Goal: Ask a question: Seek information or help from site administrators or community

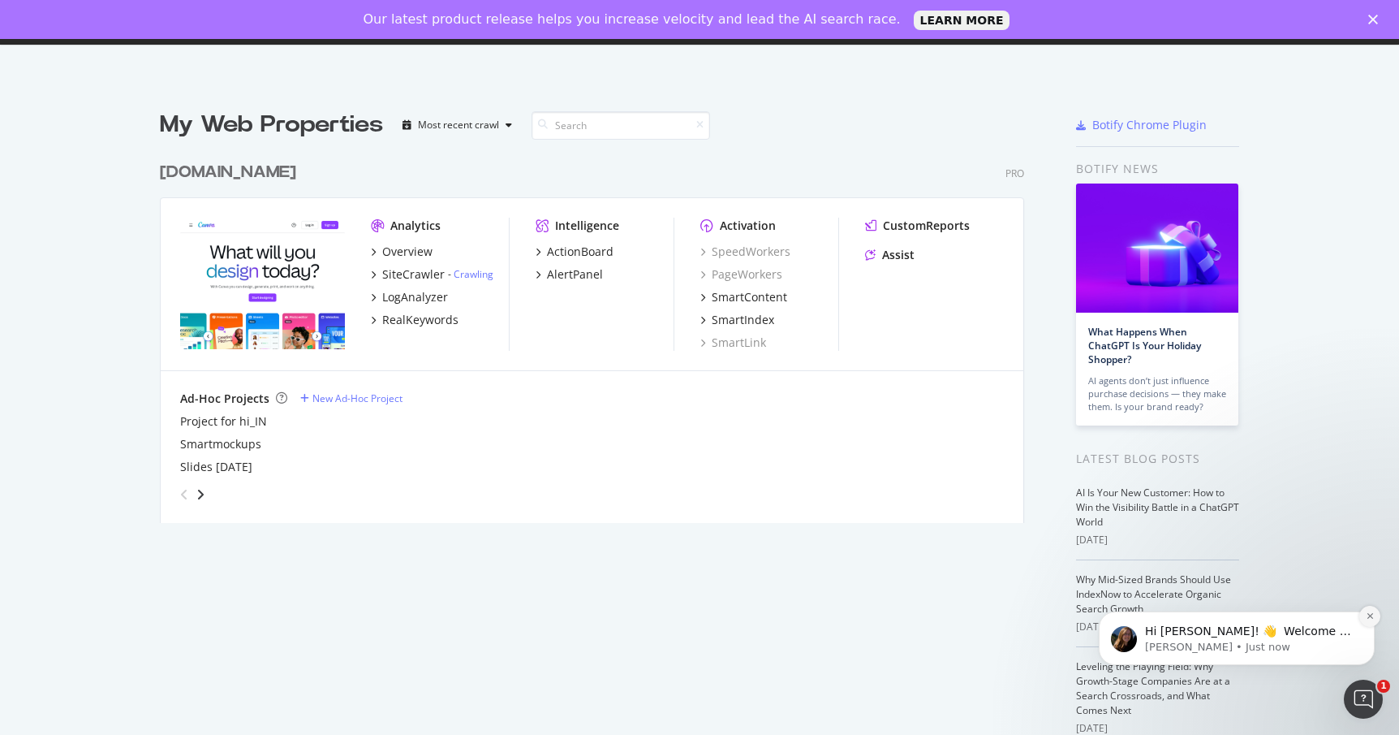
click at [1373, 618] on icon "Dismiss notification" at bounding box center [1370, 615] width 9 height 9
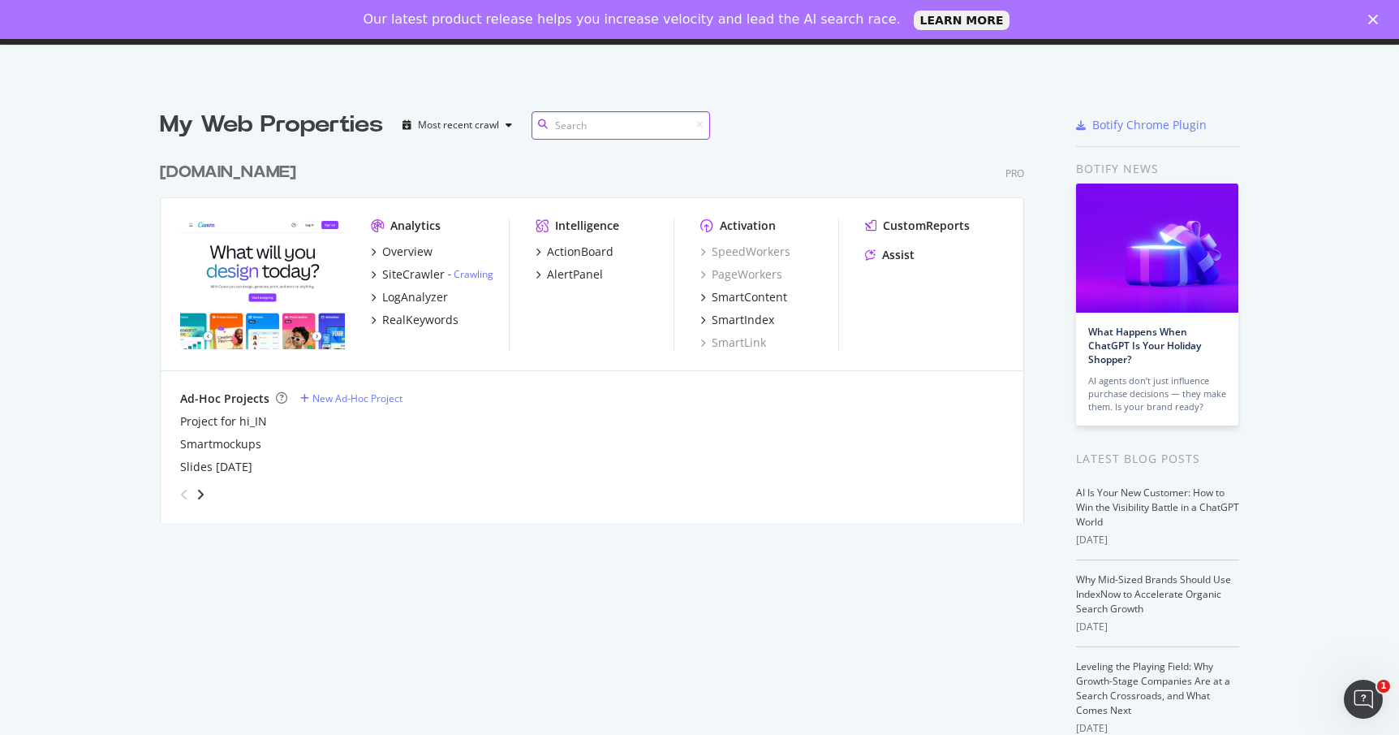
click at [601, 125] on input at bounding box center [621, 125] width 179 height 28
click at [517, 128] on div "button" at bounding box center [508, 125] width 19 height 10
click at [606, 129] on input at bounding box center [621, 125] width 179 height 28
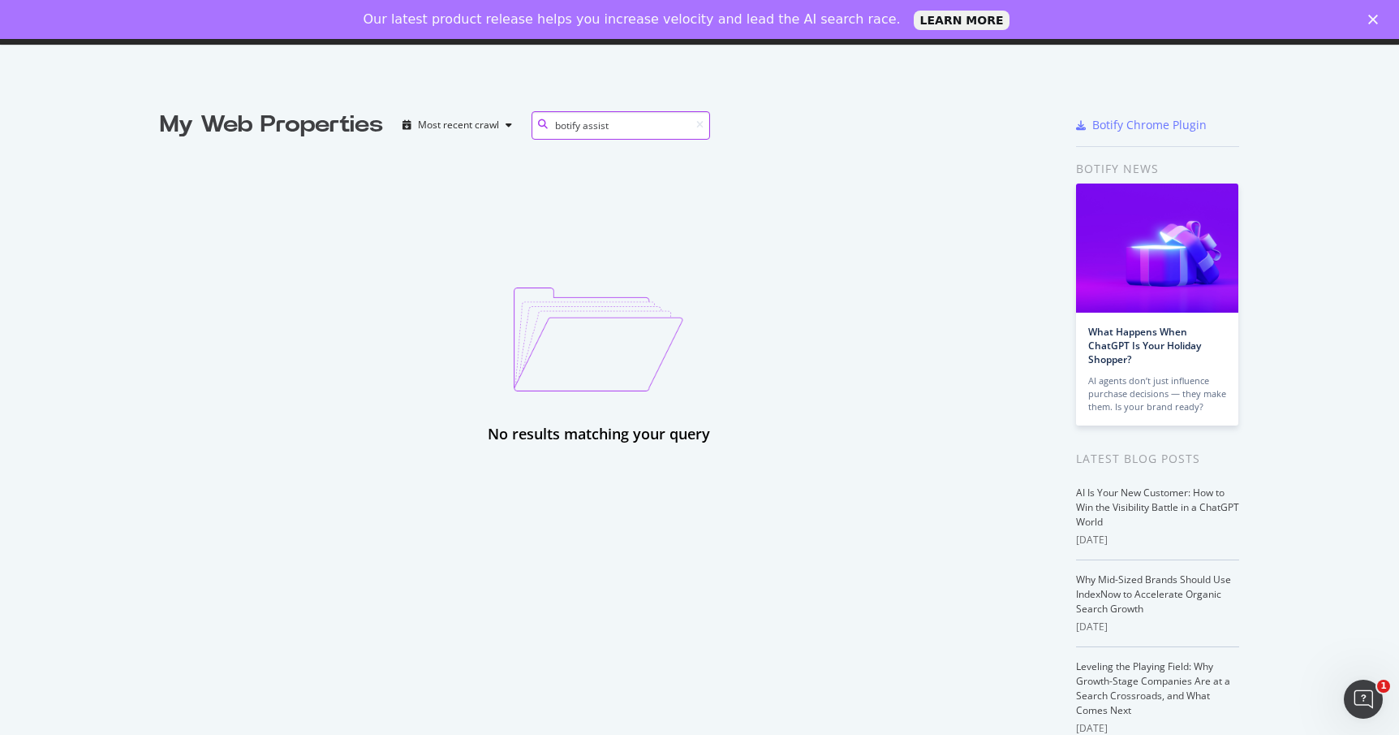
type input "botify assist"
click at [1380, 19] on div "Close" at bounding box center [1376, 20] width 16 height 10
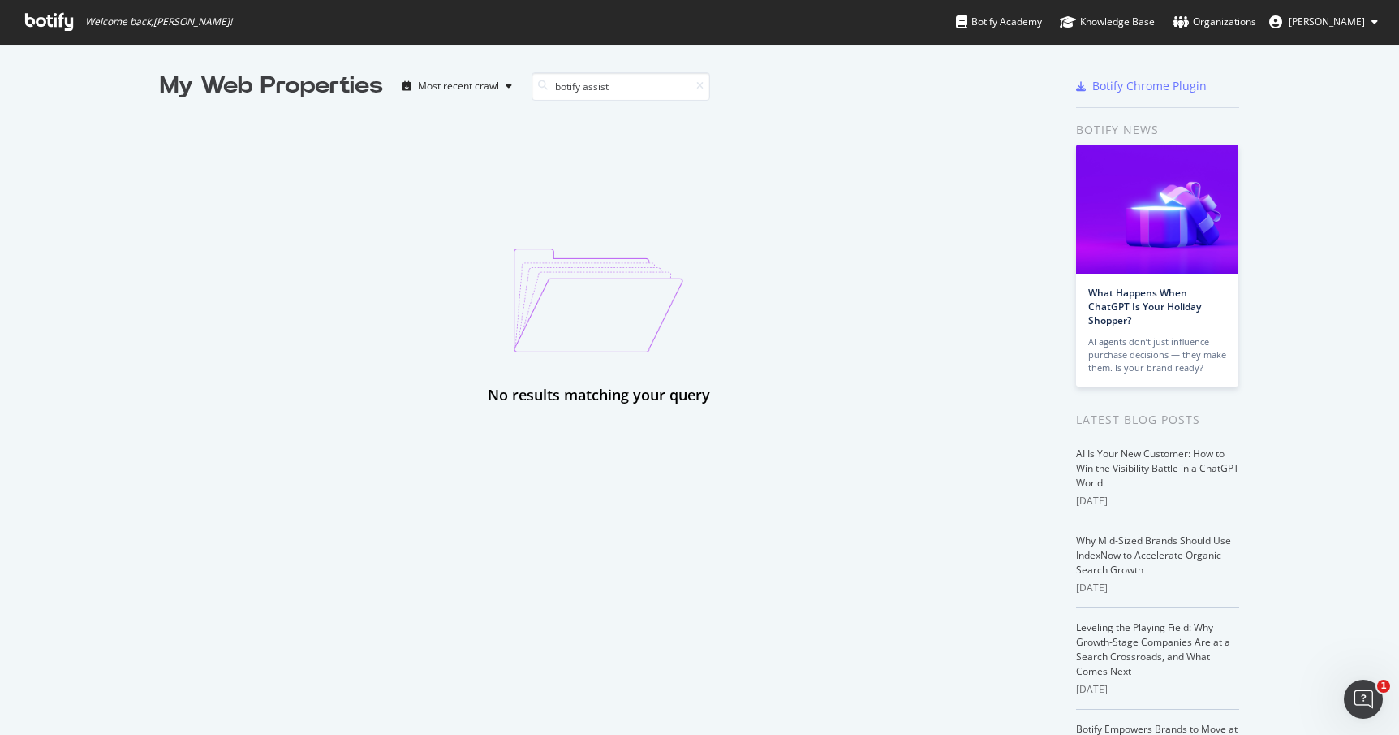
click at [1353, 24] on span "Sasha Gusain" at bounding box center [1327, 22] width 76 height 14
click at [1322, 243] on div "My Web Properties Most recent crawl botify assist No results matching your quer…" at bounding box center [699, 449] width 1399 height 810
click at [1256, 29] on div "Organizations" at bounding box center [1215, 22] width 84 height 16
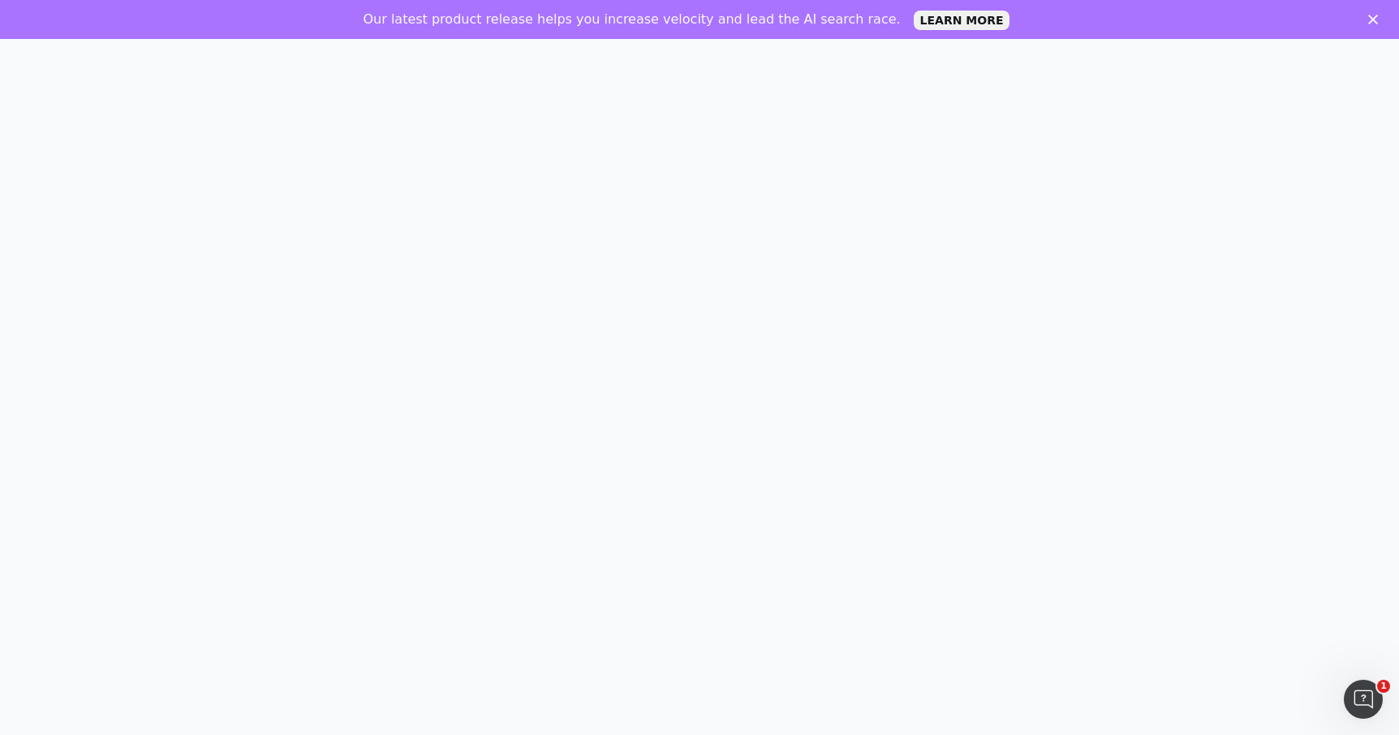
click at [1373, 22] on icon "Close" at bounding box center [1373, 20] width 10 height 10
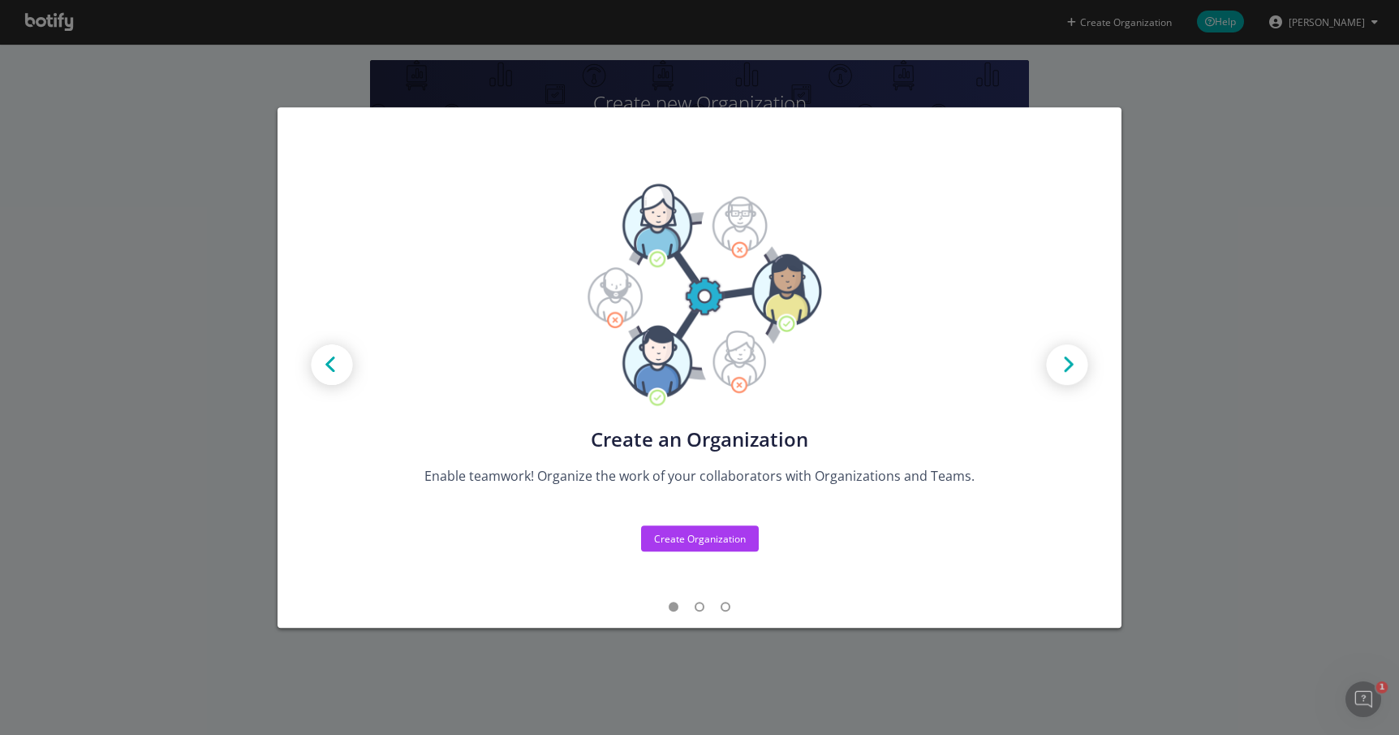
click at [1070, 371] on img "modal" at bounding box center [1067, 366] width 73 height 73
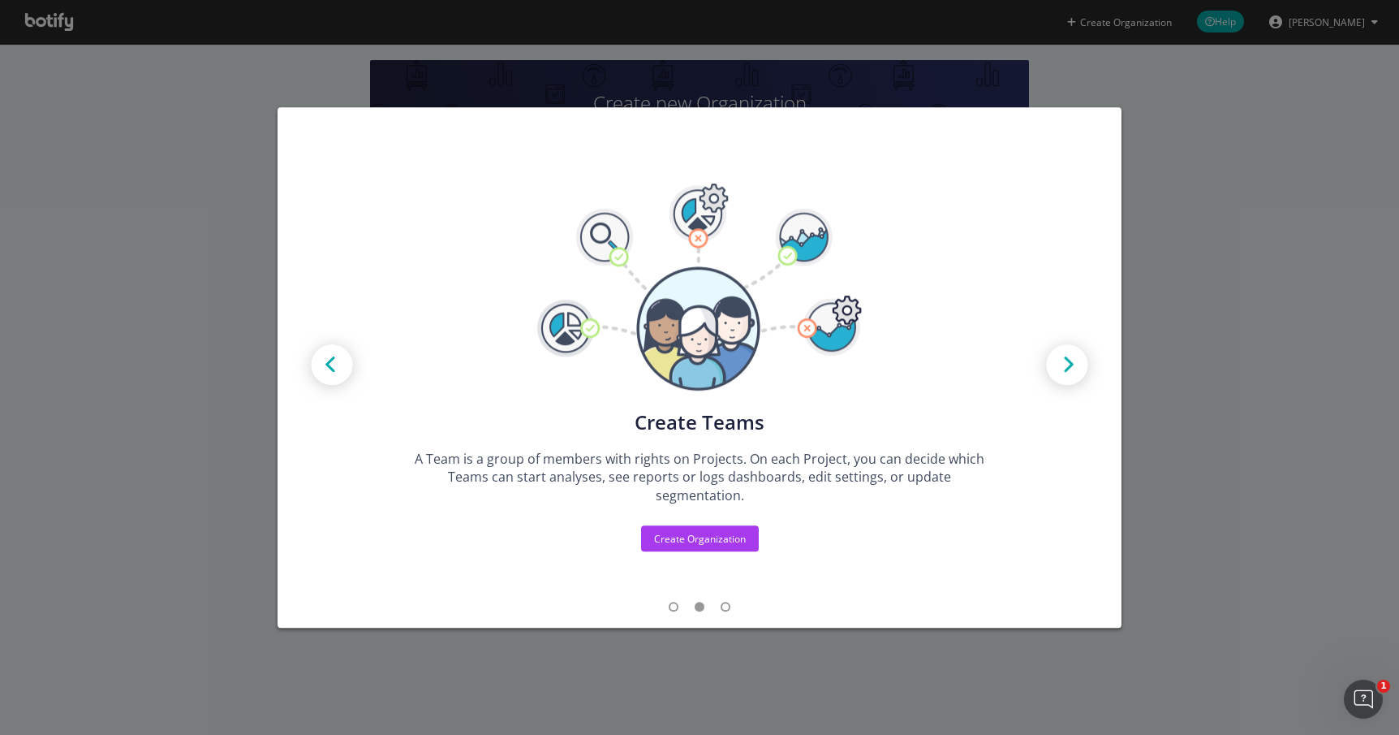
click at [1070, 371] on img "modal" at bounding box center [1067, 366] width 73 height 73
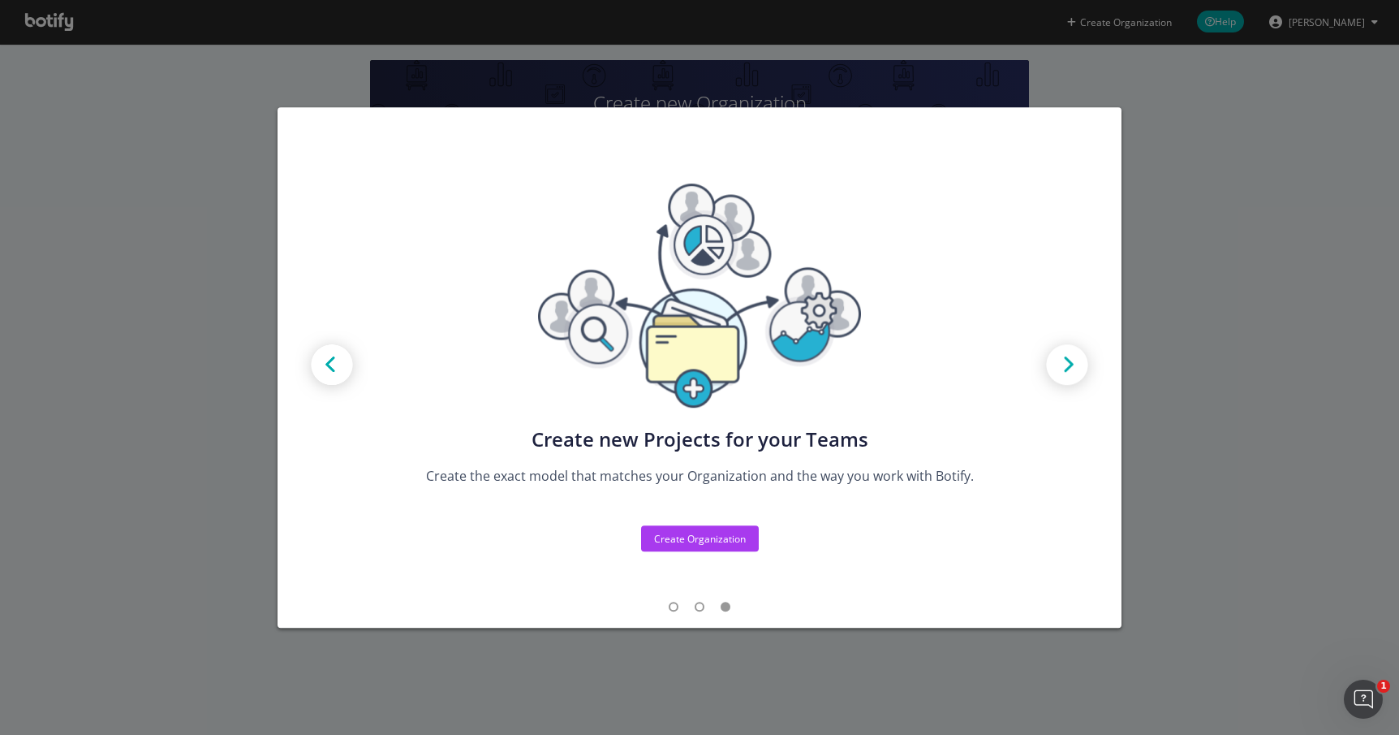
click at [1070, 371] on img "modal" at bounding box center [1067, 366] width 73 height 73
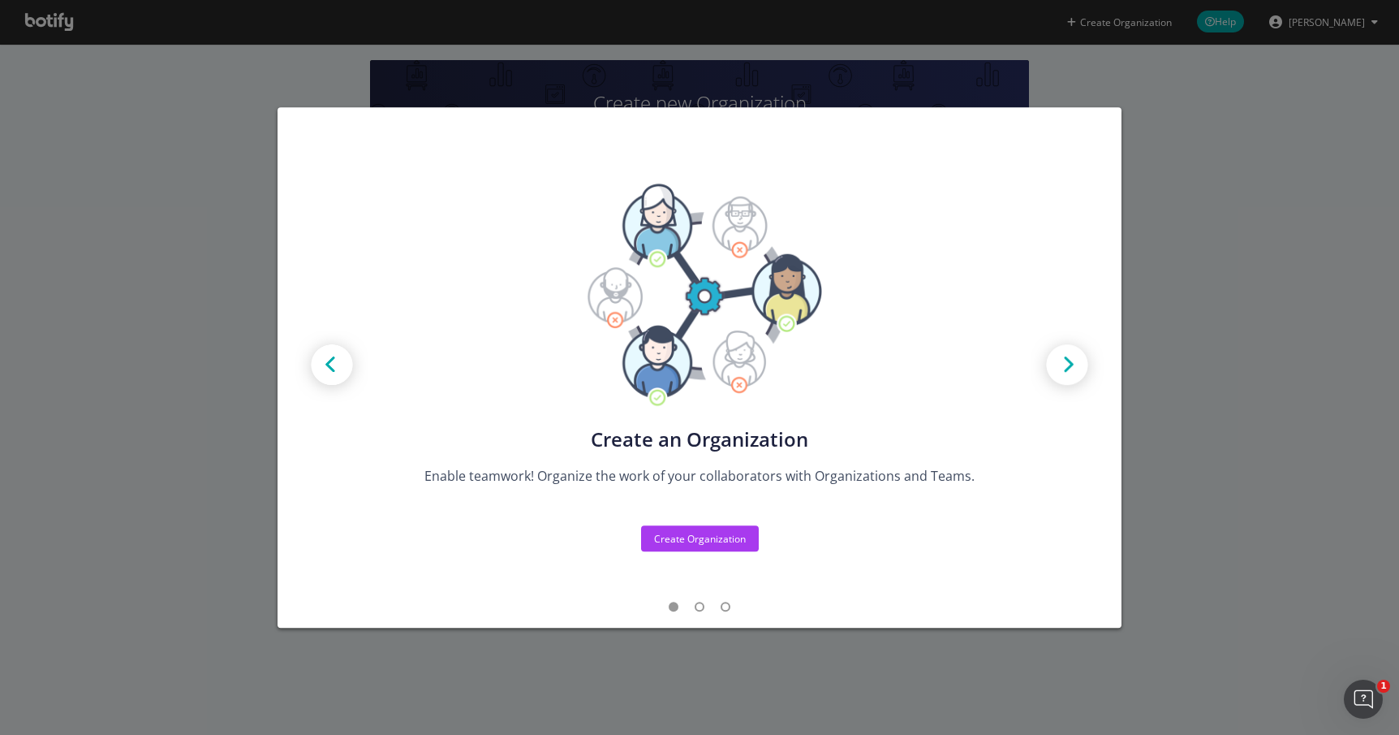
click at [1070, 371] on img "modal" at bounding box center [1067, 366] width 73 height 73
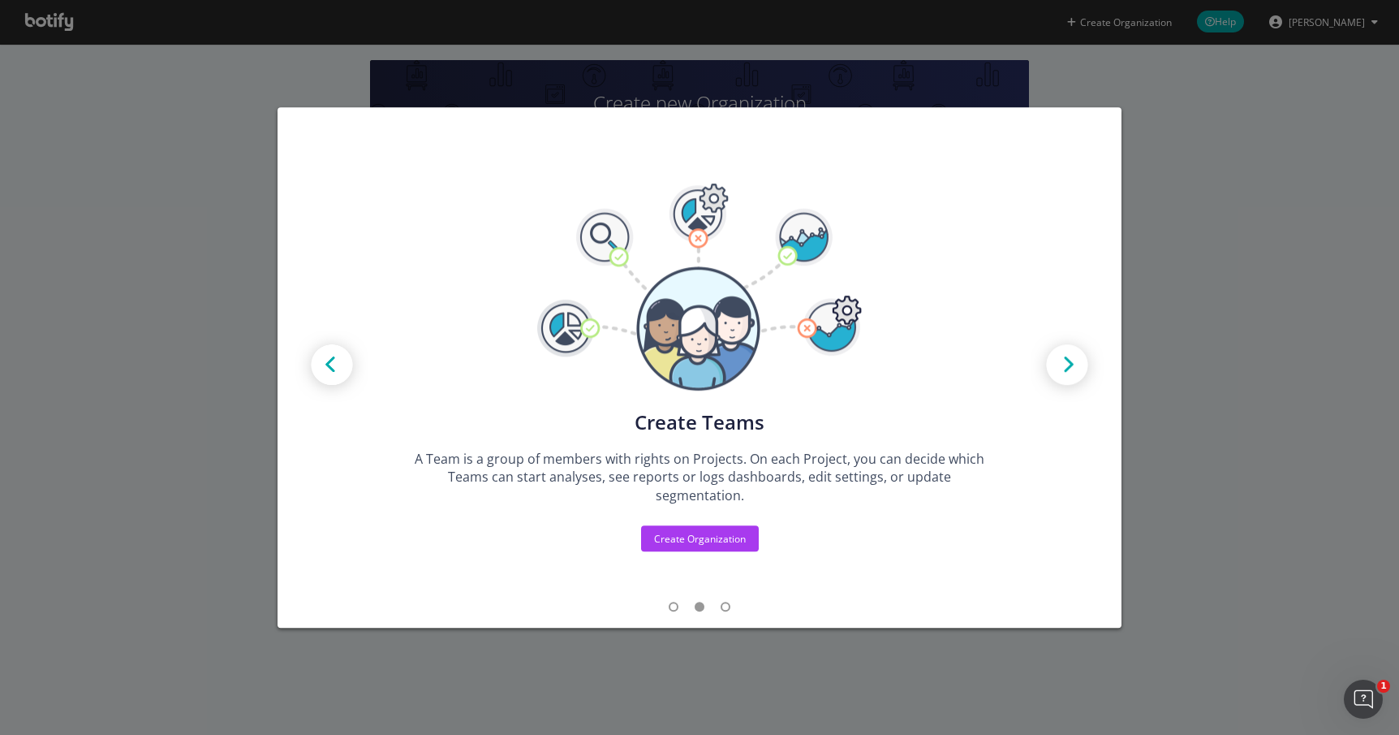
click at [1218, 199] on div "Create new Projects for your Teams Create the exact model that matches your Org…" at bounding box center [699, 367] width 1399 height 735
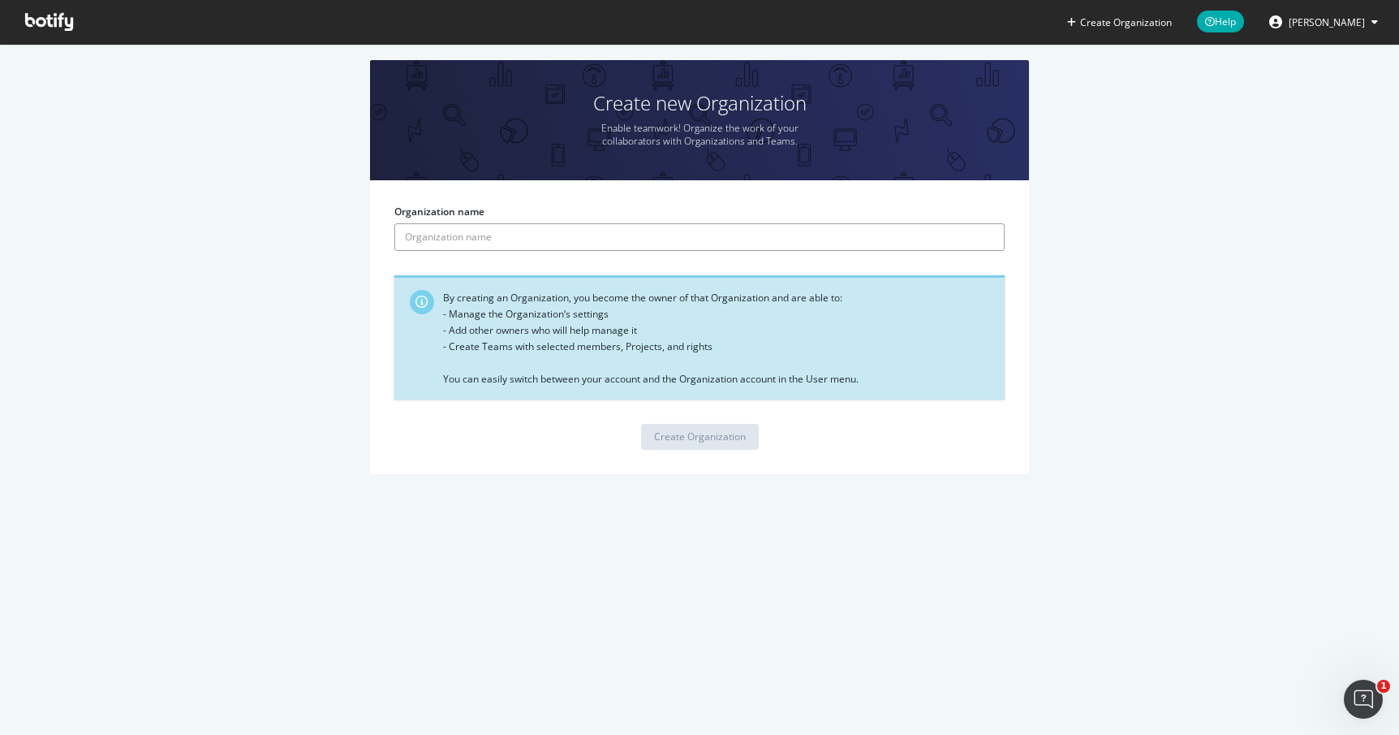
click at [587, 240] on input "Organization name" at bounding box center [699, 237] width 610 height 28
type input "canva"
click at [45, 27] on icon at bounding box center [49, 22] width 48 height 18
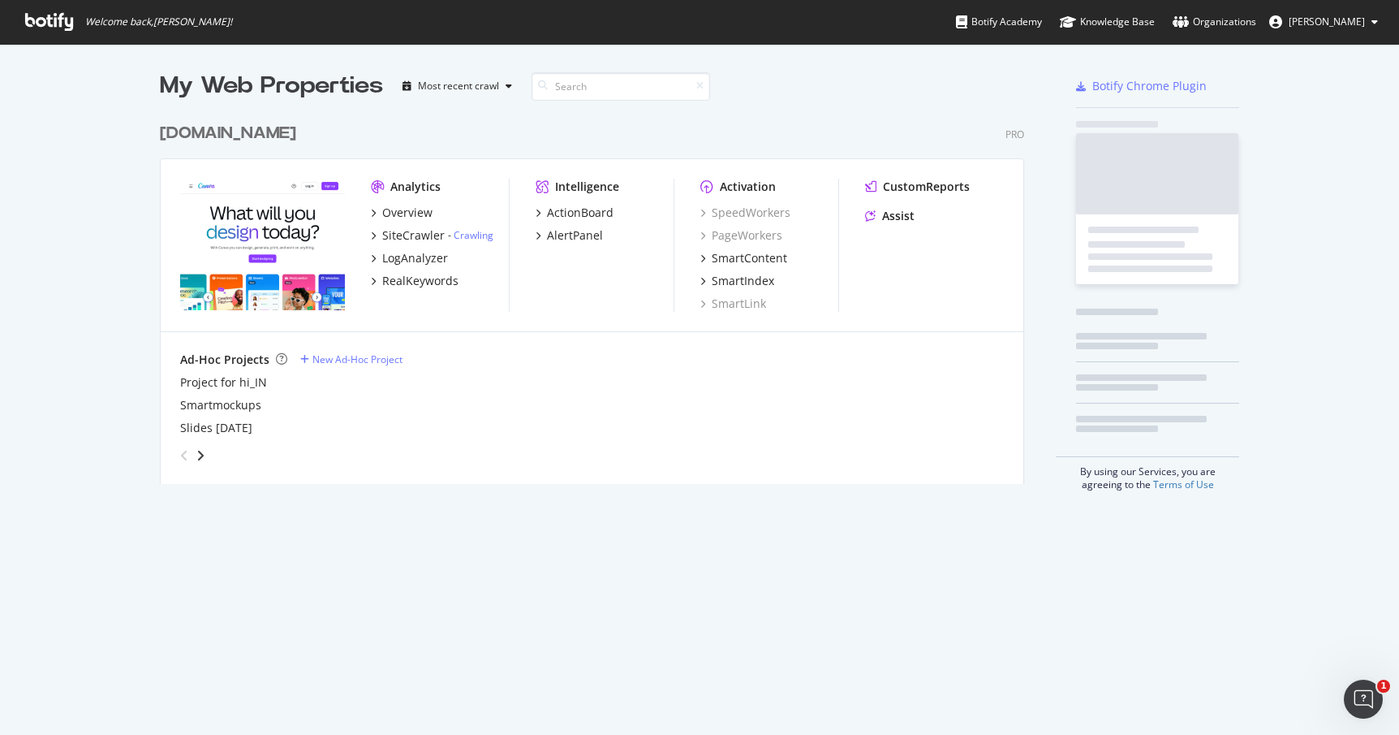
scroll to position [381, 877]
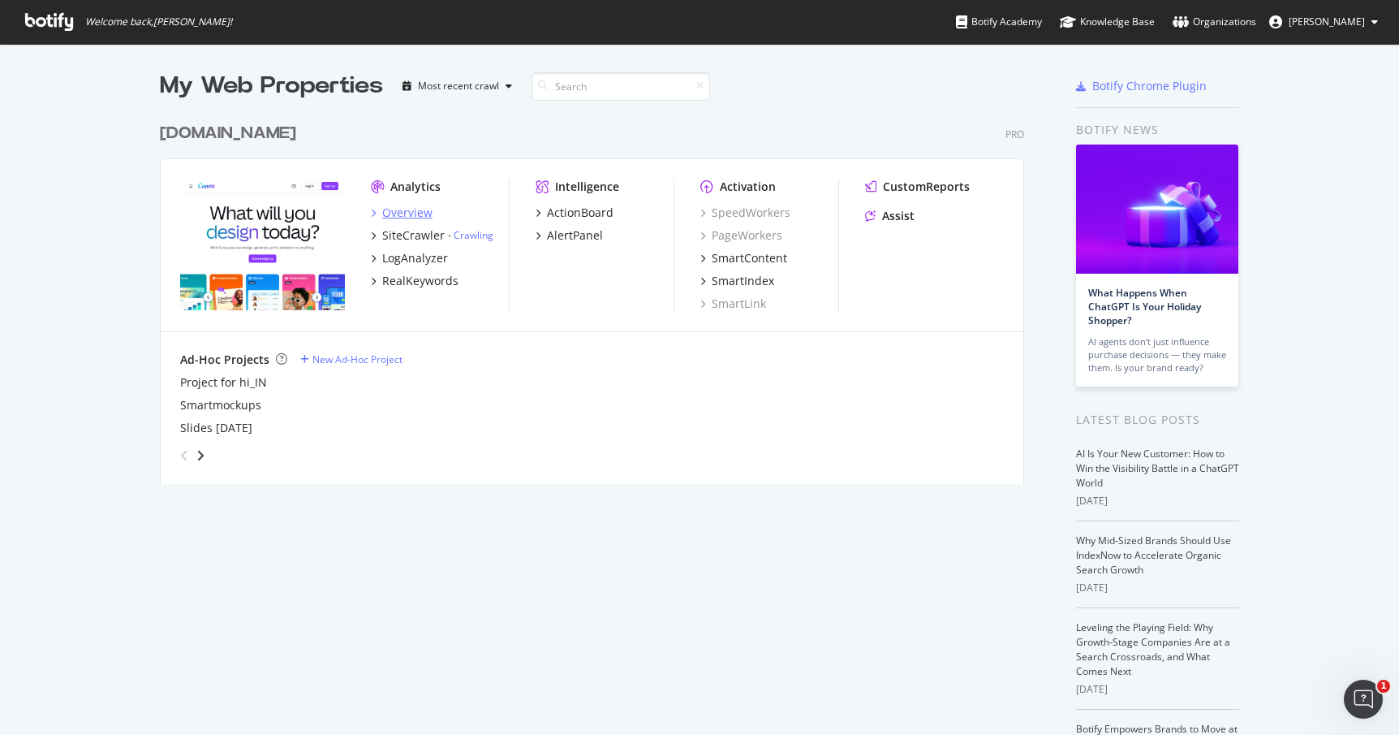
click at [371, 209] on icon "grid" at bounding box center [373, 213] width 5 height 8
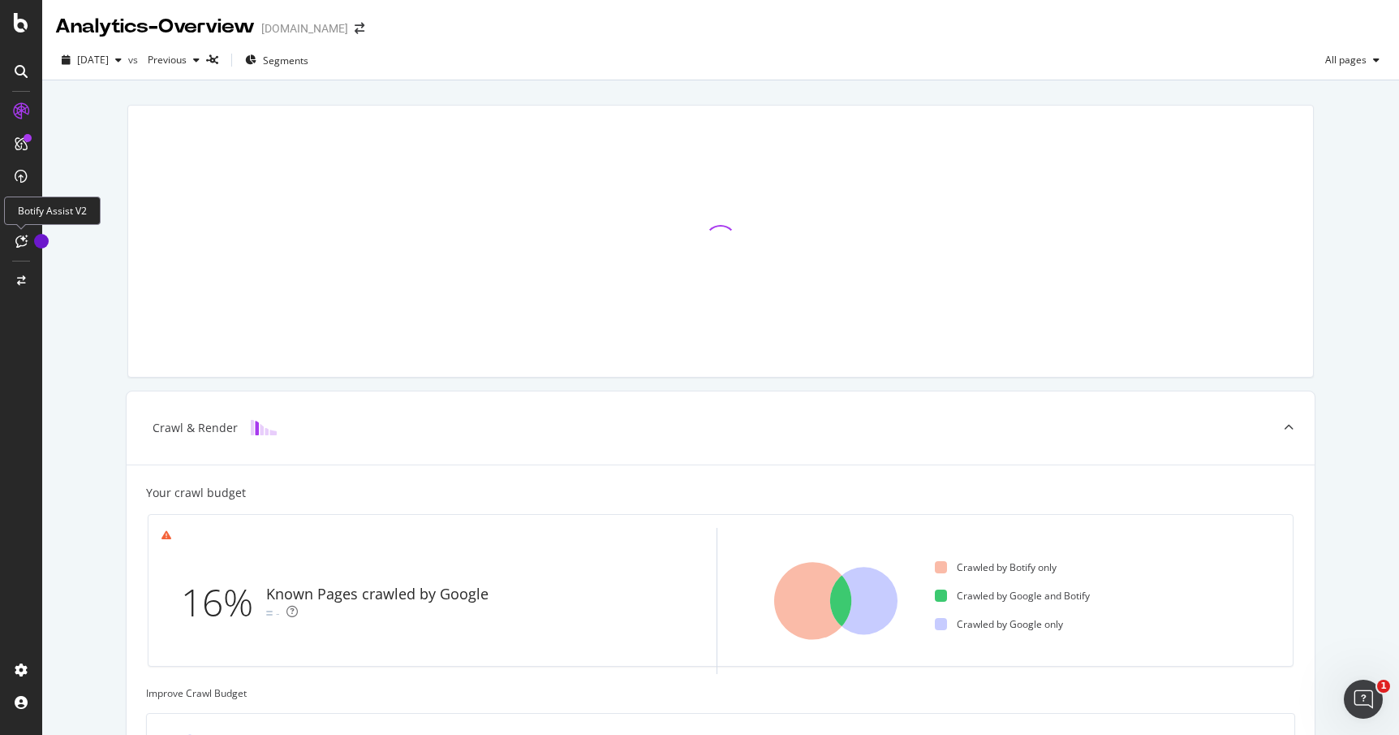
click at [17, 242] on icon at bounding box center [21, 241] width 12 height 13
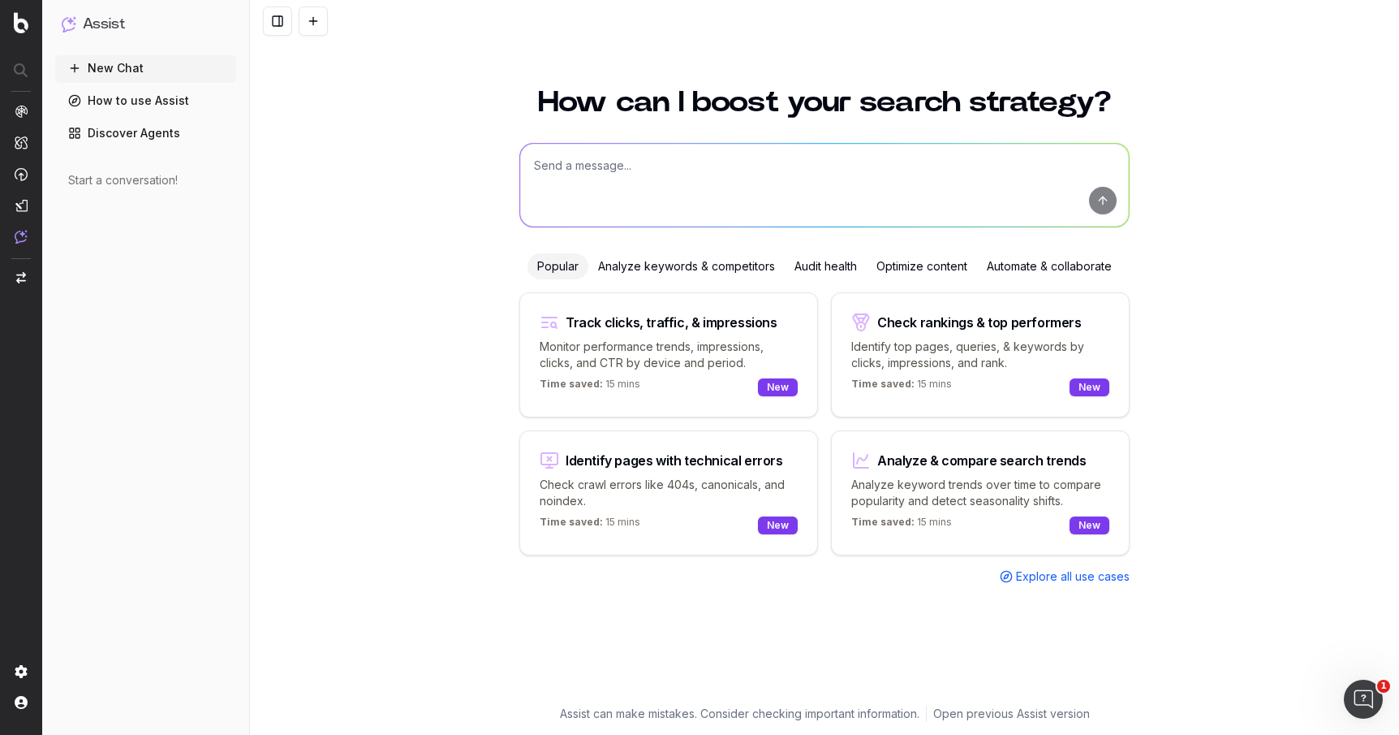
click at [683, 159] on textarea at bounding box center [824, 185] width 609 height 83
type textarea "what's the best page for video editing"
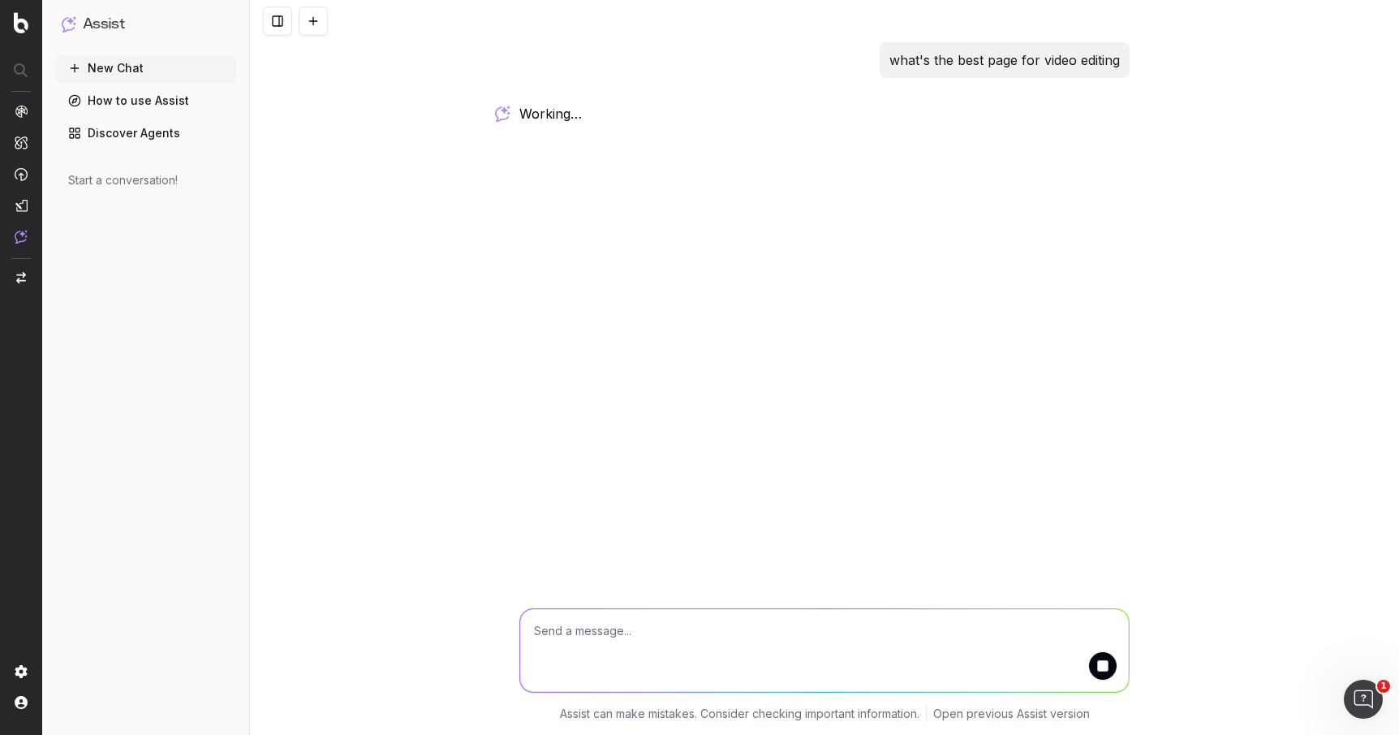
click at [584, 207] on div "what's the best page for video editing working … Assist can make mistakes. Cons…" at bounding box center [824, 367] width 1149 height 735
click at [0, 0] on span "working …" at bounding box center [0, 0] width 0 height 0
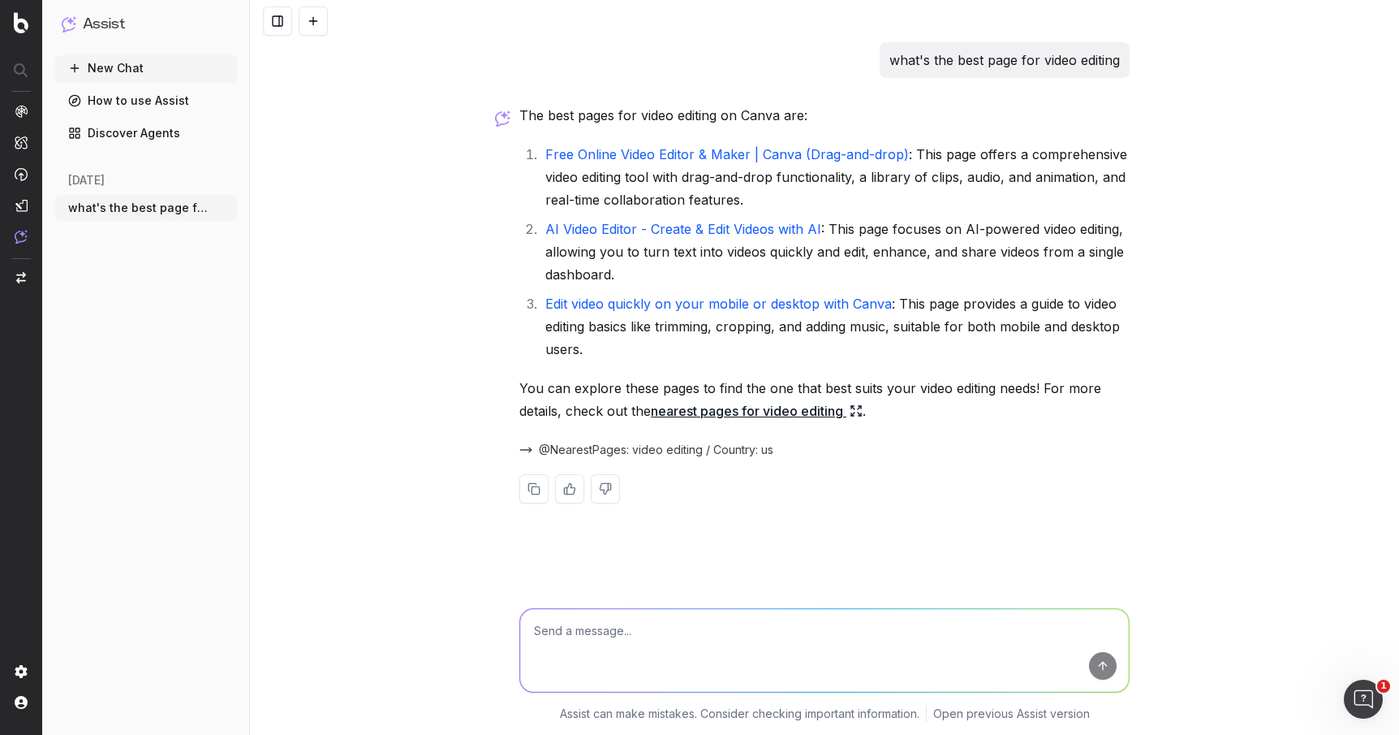
click at [671, 634] on textarea at bounding box center [824, 650] width 609 height 83
click at [678, 150] on link "Free Online Video Editor & Maker | Canva (Drag-and-drop)" at bounding box center [727, 154] width 364 height 16
click at [607, 229] on link "AI Video Editor - Create & Edit Videos with AI" at bounding box center [683, 229] width 276 height 16
click at [577, 300] on link "Edit video quickly on your mobile or desktop with Canva" at bounding box center [718, 303] width 347 height 16
click at [642, 635] on textarea at bounding box center [824, 650] width 609 height 83
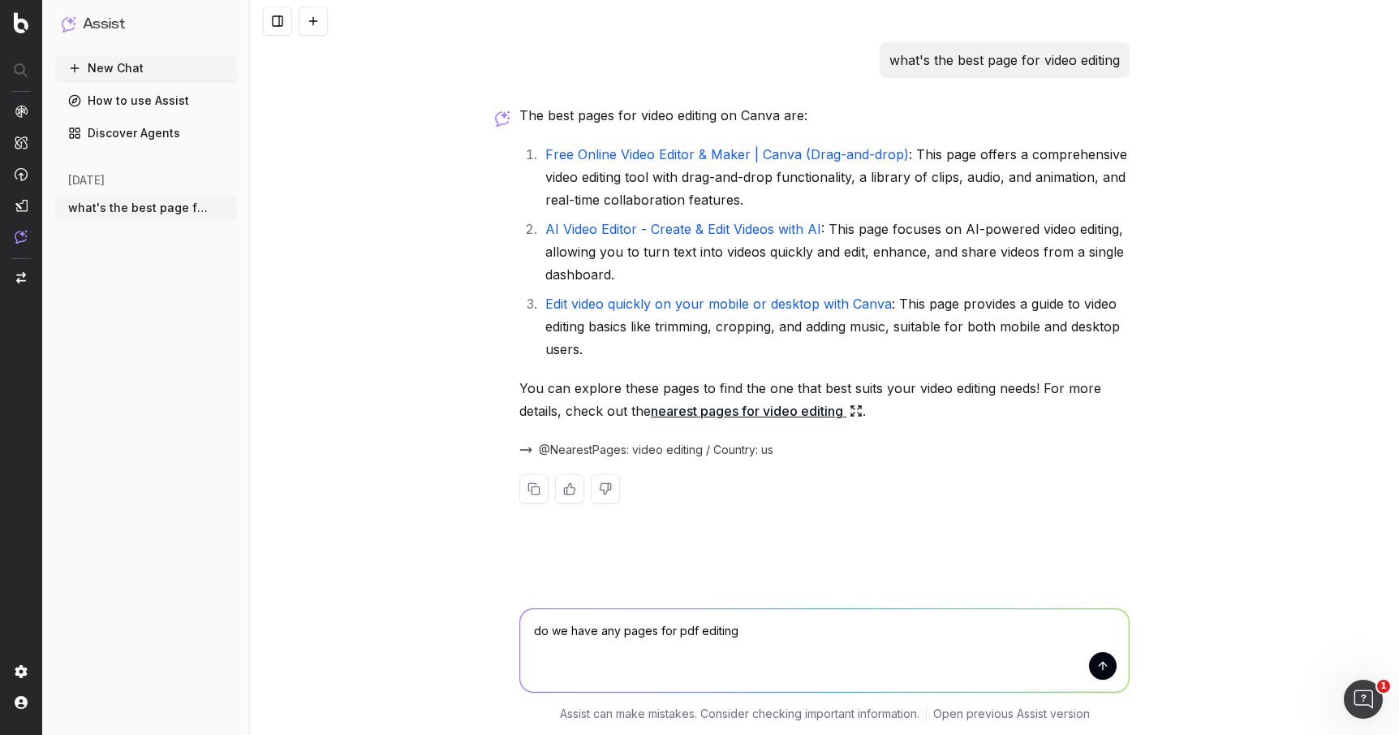
type textarea "do we have any pages for pdf editingg"
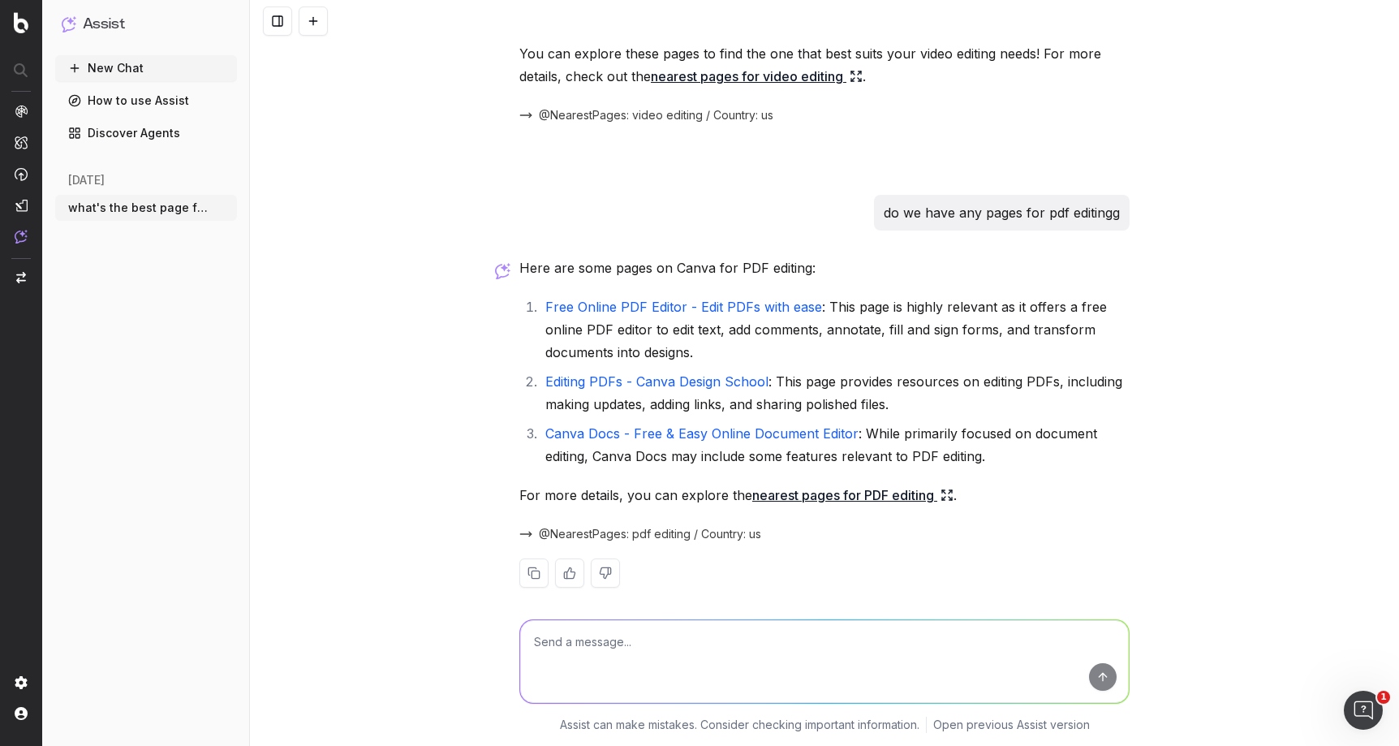
scroll to position [348, 0]
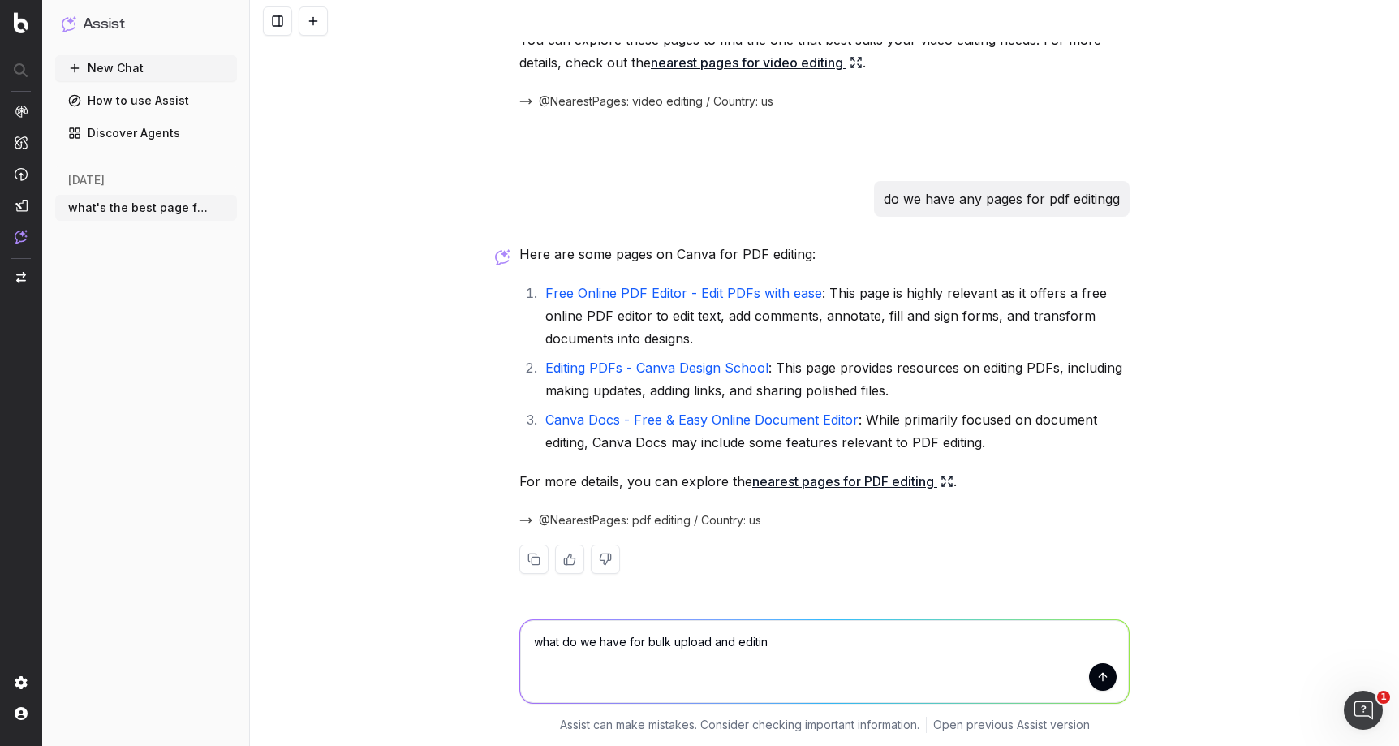
type textarea "what do we have for bulk upload and editing"
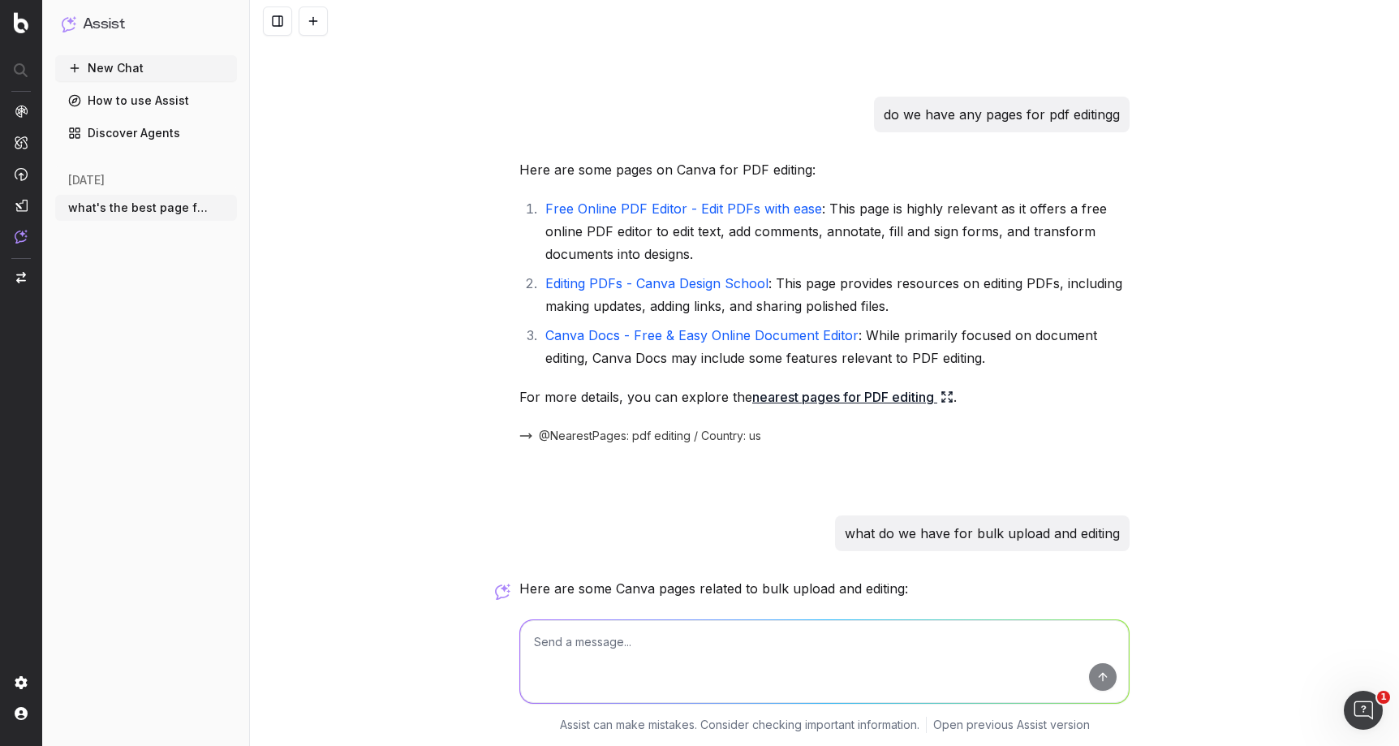
scroll to position [744, 0]
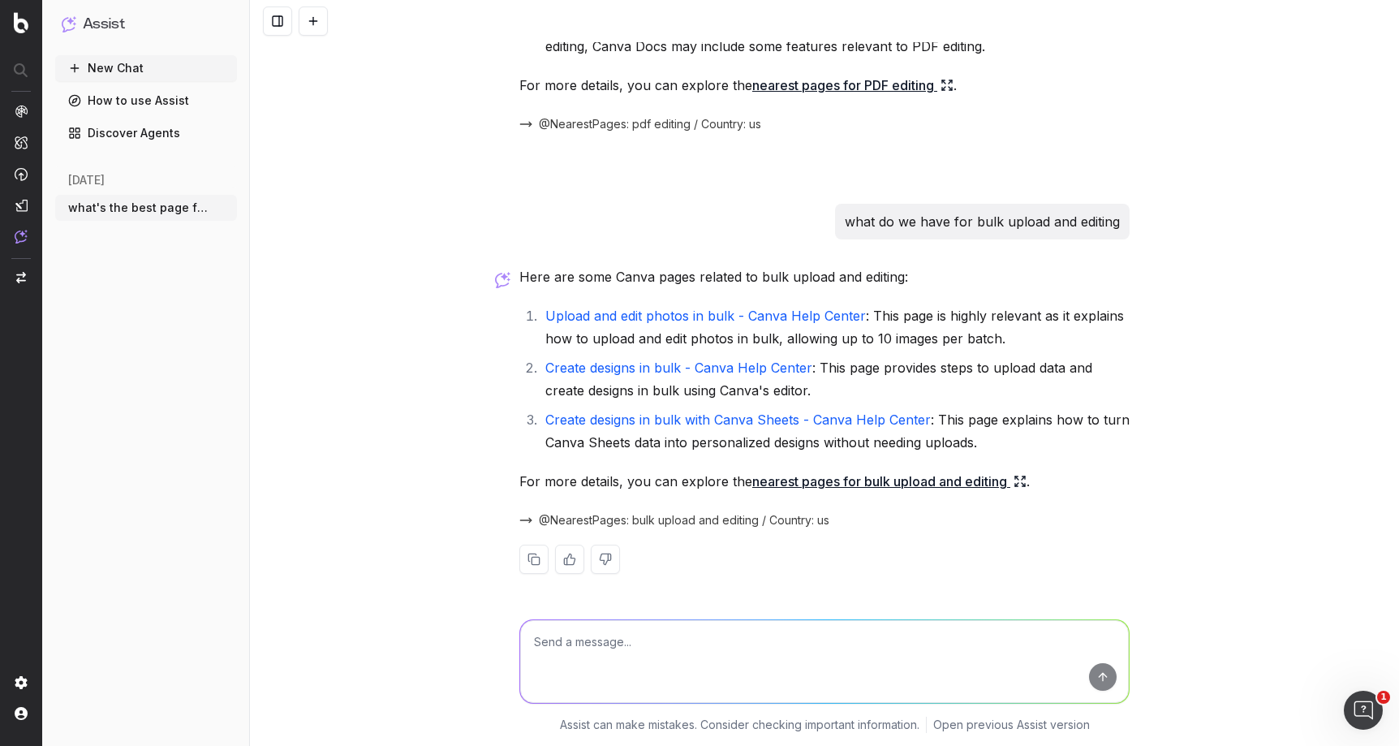
click at [947, 482] on link "nearest pages for bulk upload and editing" at bounding box center [889, 481] width 274 height 23
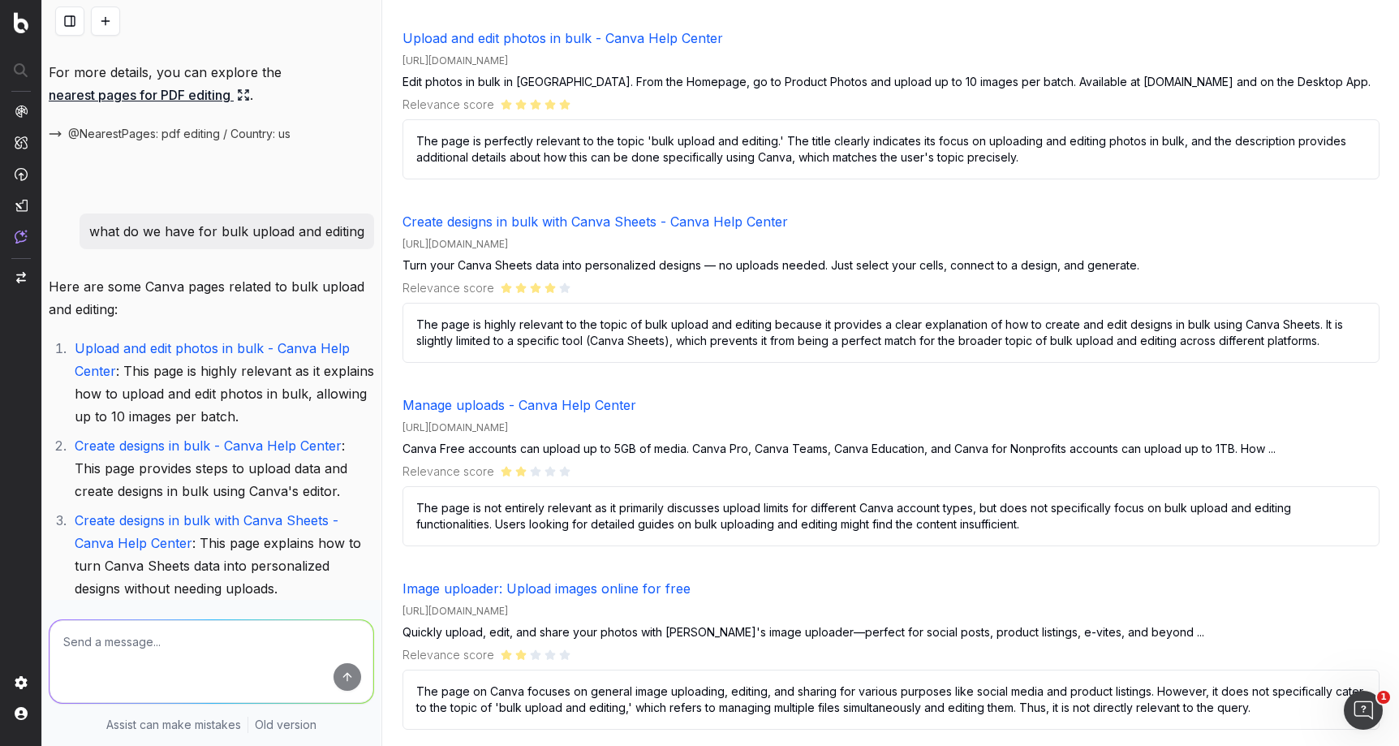
scroll to position [230, 0]
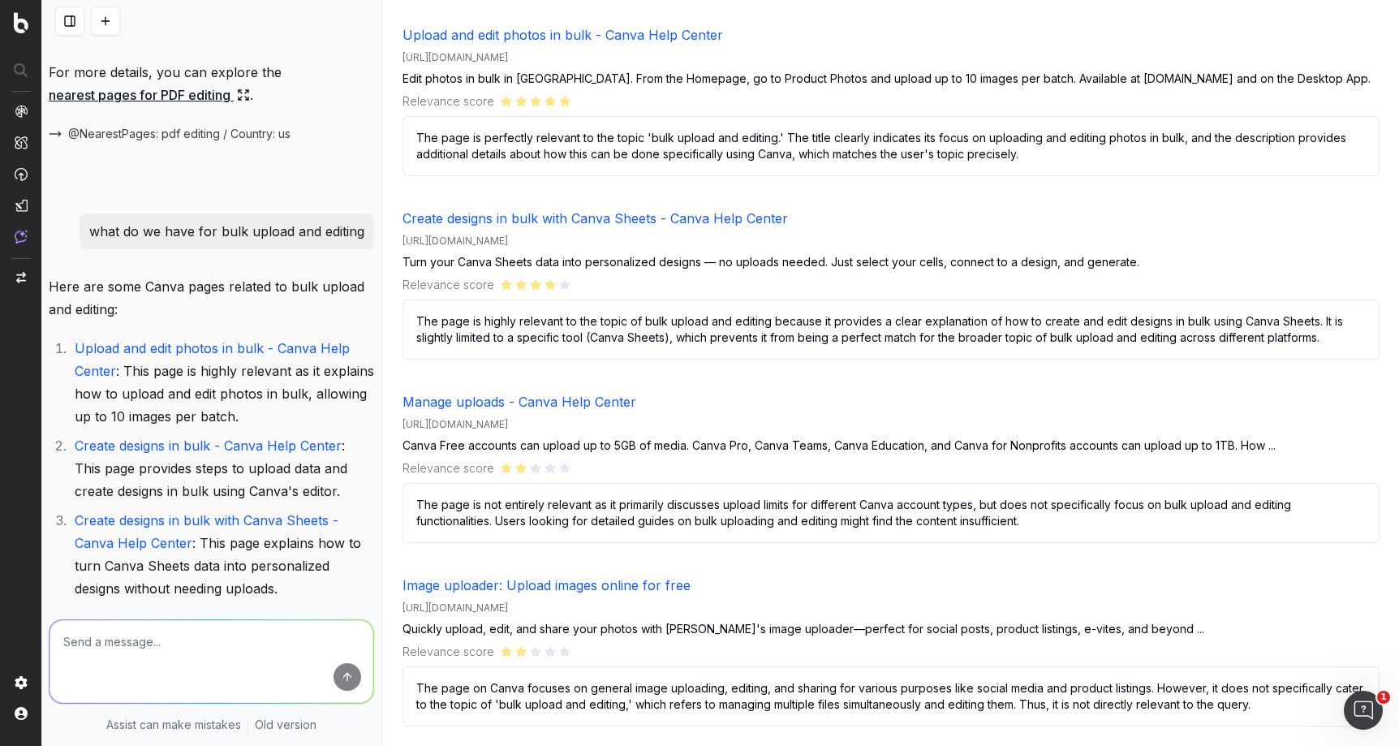
click at [541, 586] on link "Image uploader: Upload images online for free" at bounding box center [547, 585] width 288 height 16
click at [249, 645] on textarea at bounding box center [212, 661] width 324 height 83
type textarea "w"
type textarea "what are all our pafes"
type textarea "do we have a page for AI posters"
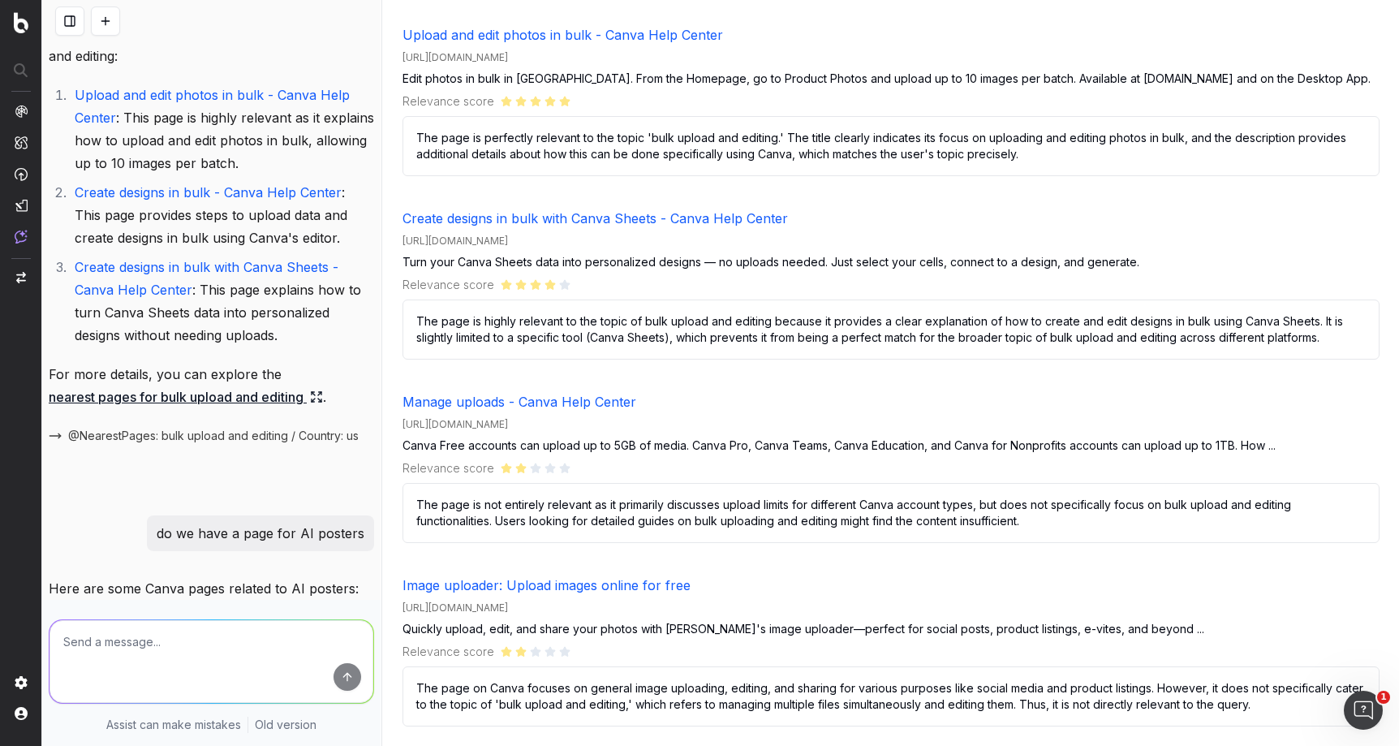
scroll to position [1777, 0]
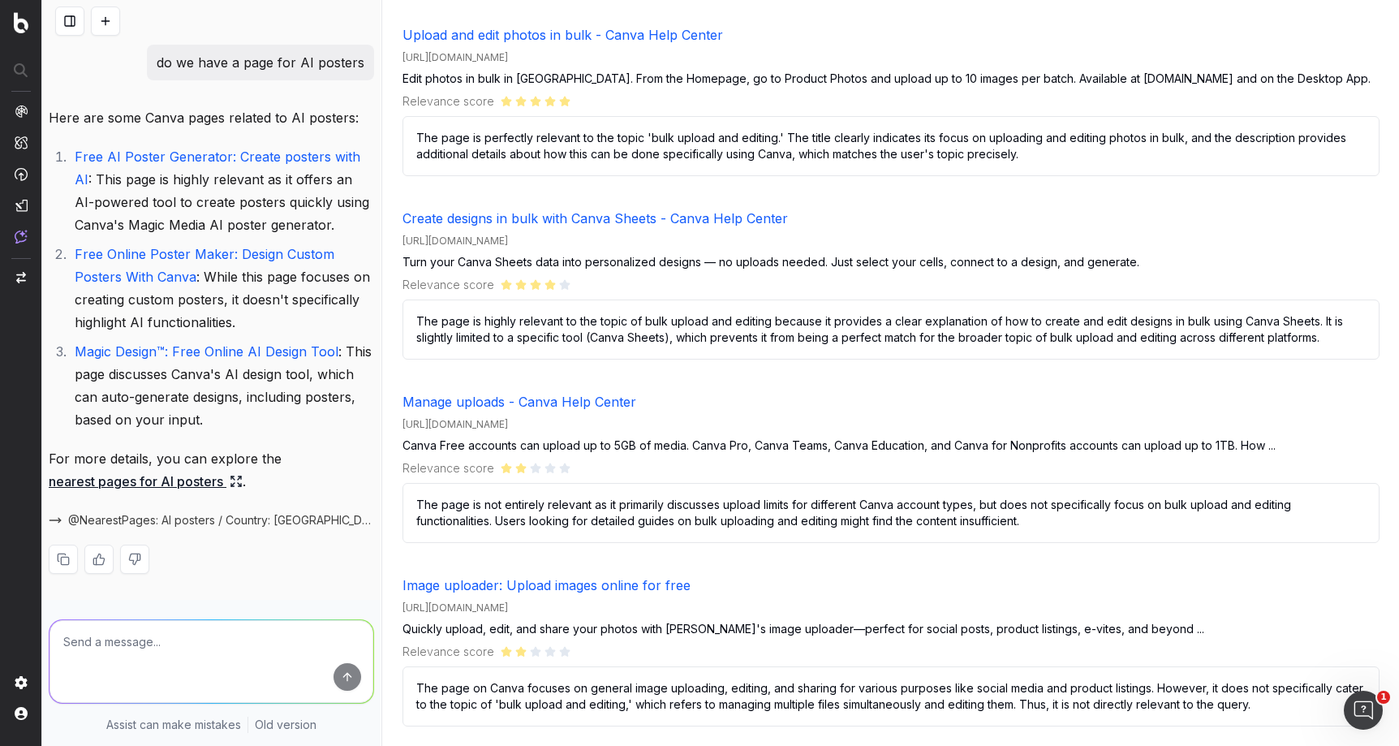
click at [204, 160] on link "Free AI Poster Generator: Create posters with AI" at bounding box center [220, 168] width 290 height 39
click at [137, 261] on link "Free Online Poster Maker: Design Custom Posters With Canva" at bounding box center [207, 265] width 264 height 39
click at [118, 348] on link "Magic Design™: Free Online AI Design Tool" at bounding box center [207, 351] width 264 height 16
